Goal: Information Seeking & Learning: Learn about a topic

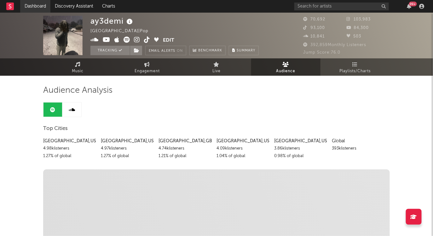
click at [39, 6] on link "Dashboard" at bounding box center [35, 6] width 30 height 13
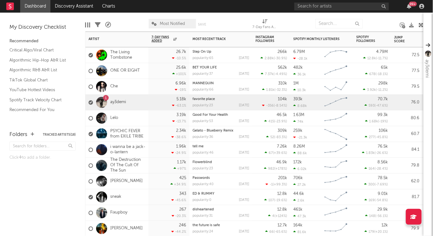
click at [137, 82] on div "Che" at bounding box center [116, 87] width 63 height 16
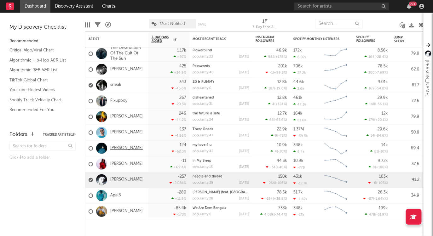
click at [114, 147] on link "[PERSON_NAME]" at bounding box center [126, 148] width 32 height 5
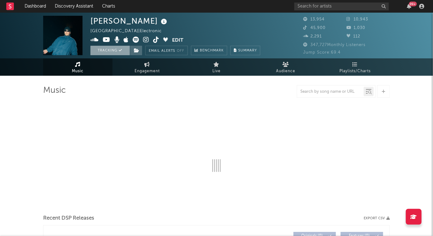
click at [103, 50] on button "Tracking" at bounding box center [110, 50] width 39 height 9
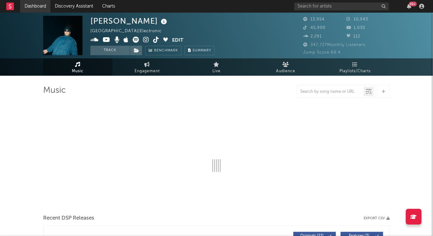
click at [36, 7] on link "Dashboard" at bounding box center [35, 6] width 30 height 13
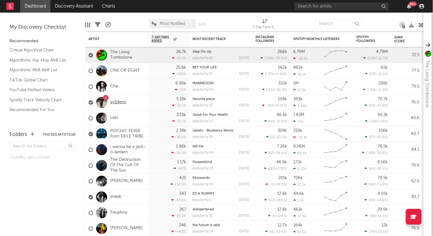
click at [118, 102] on link "ay3demi" at bounding box center [118, 102] width 16 height 5
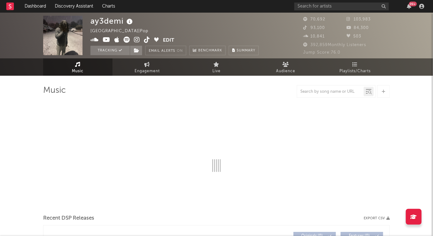
select select "6m"
